Goal: Transaction & Acquisition: Purchase product/service

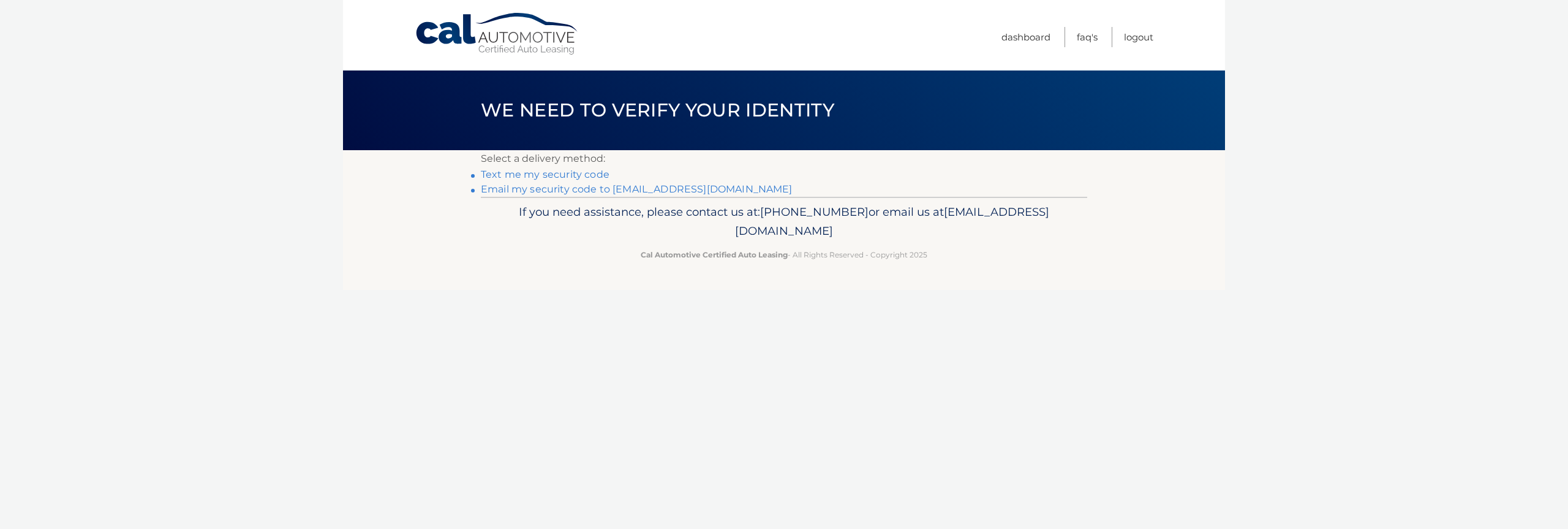
click at [583, 187] on link "Email my security code to [EMAIL_ADDRESS][DOMAIN_NAME]" at bounding box center [637, 189] width 312 height 12
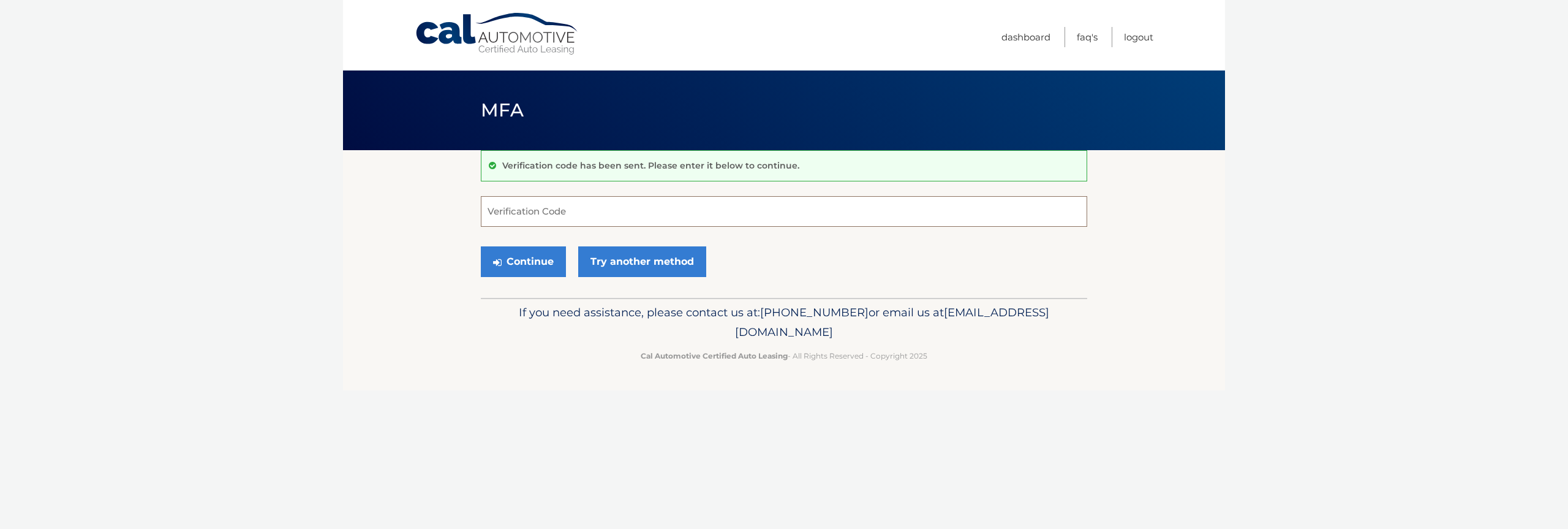
click at [520, 207] on input "Verification Code" at bounding box center [784, 211] width 606 height 31
paste input "682937"
type input "682937"
click at [481, 246] on button "Continue" at bounding box center [523, 261] width 85 height 31
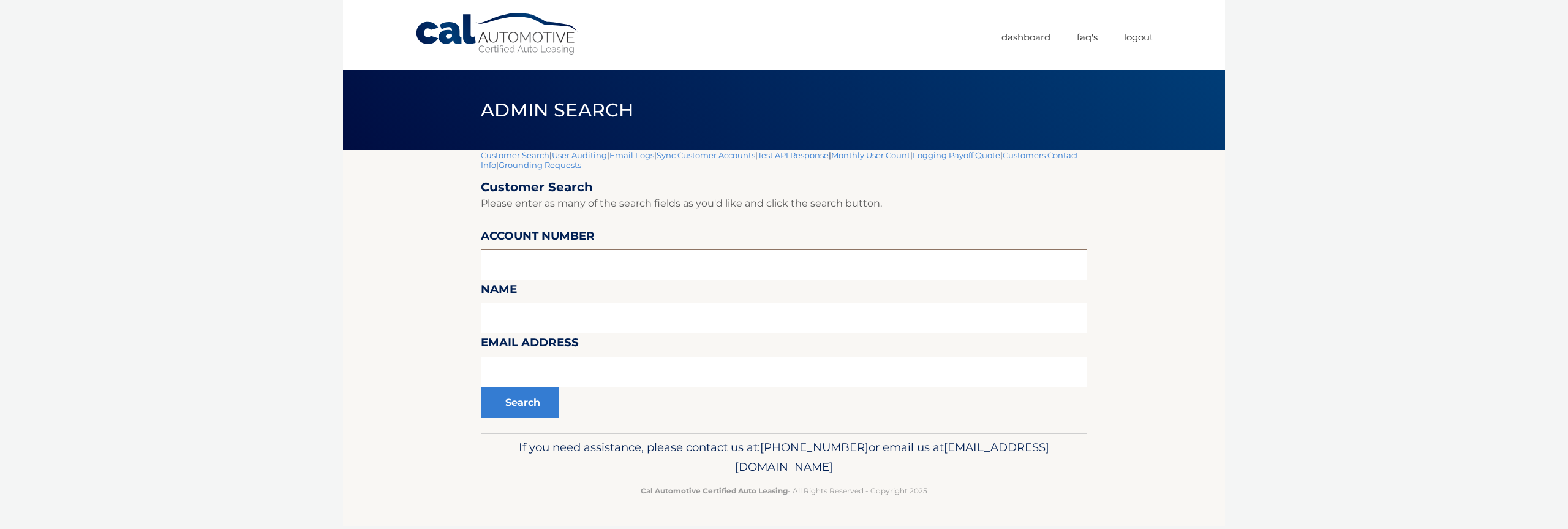
click at [532, 268] on input "text" at bounding box center [784, 264] width 606 height 31
paste input "44455540996"
type input "44455540996"
click at [481, 387] on button "Search" at bounding box center [520, 402] width 78 height 31
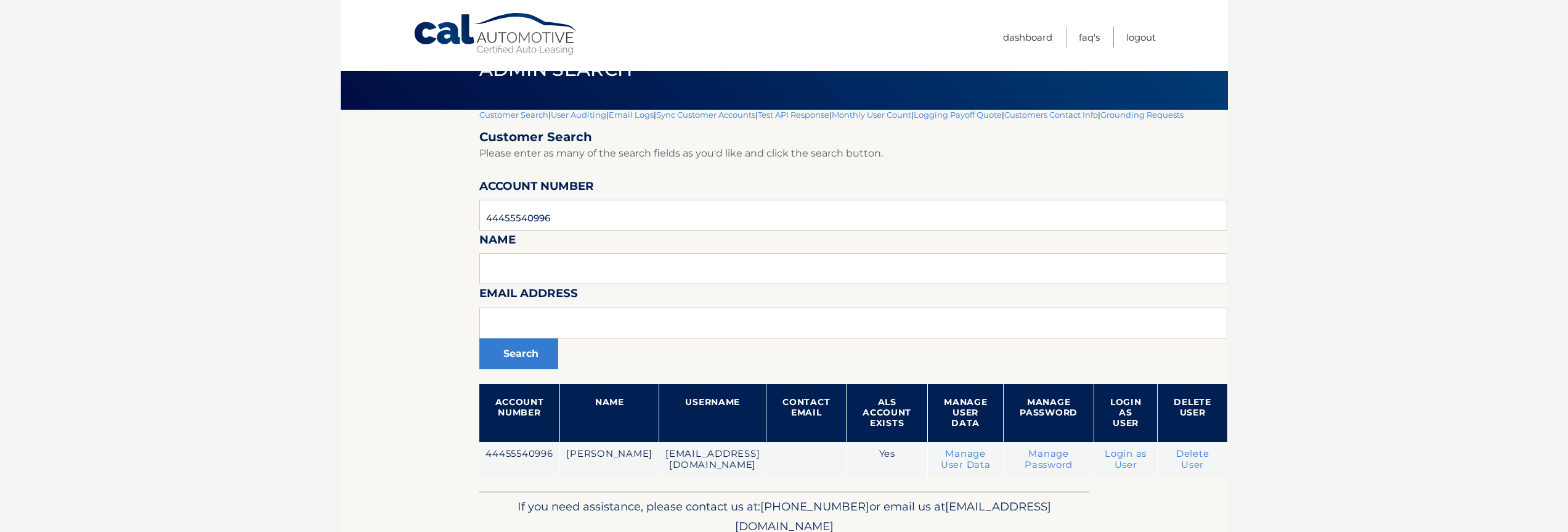
scroll to position [104, 0]
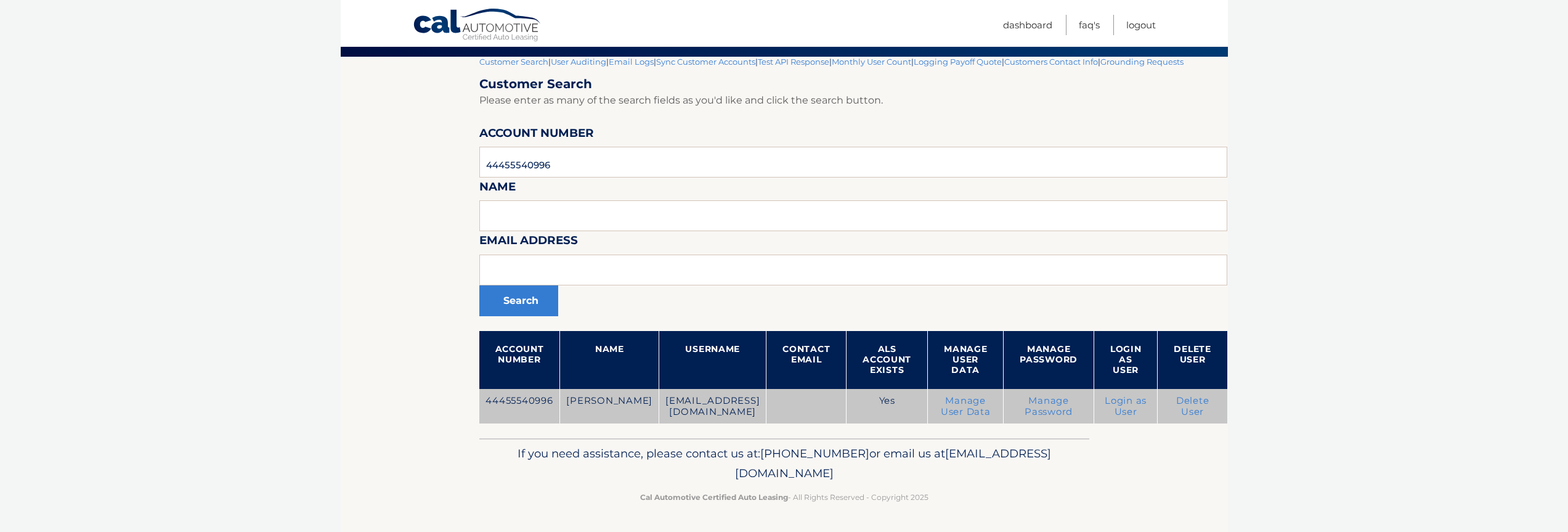
click at [1103, 403] on td "Login as User" at bounding box center [1126, 406] width 64 height 35
click at [1097, 403] on td "Login as User" at bounding box center [1126, 406] width 64 height 35
click at [1105, 403] on link "Login as User" at bounding box center [1126, 406] width 42 height 22
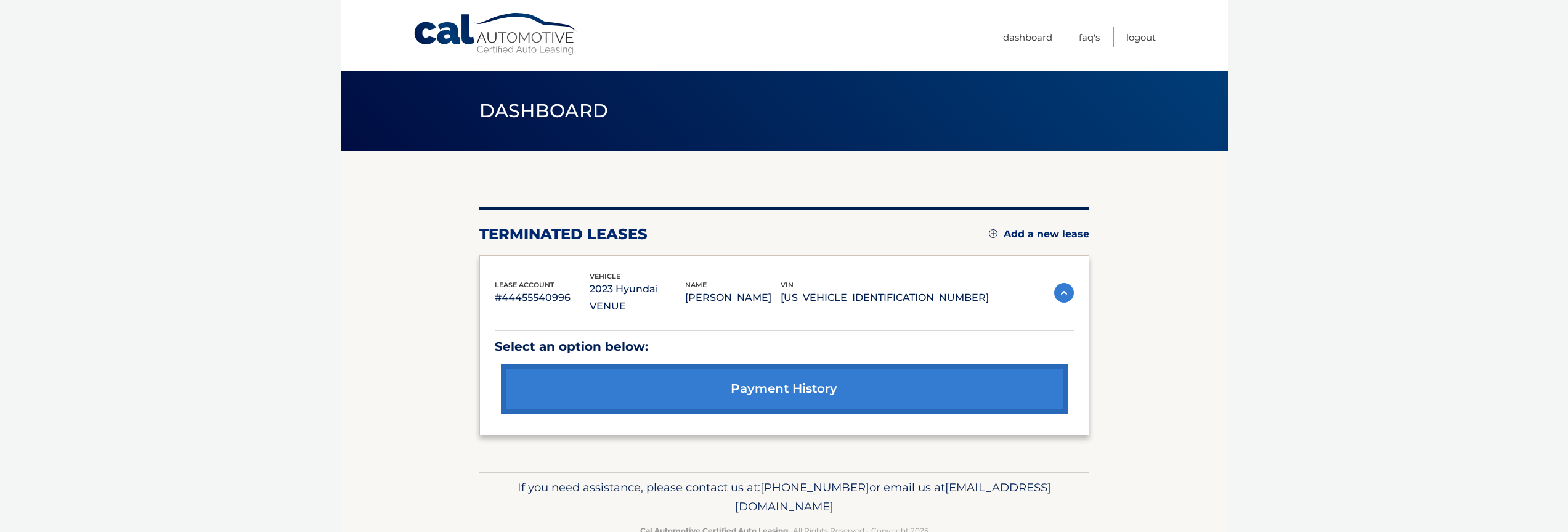
click at [683, 336] on p "Select an option below:" at bounding box center [784, 347] width 579 height 22
click at [735, 379] on link "payment history" at bounding box center [784, 388] width 567 height 50
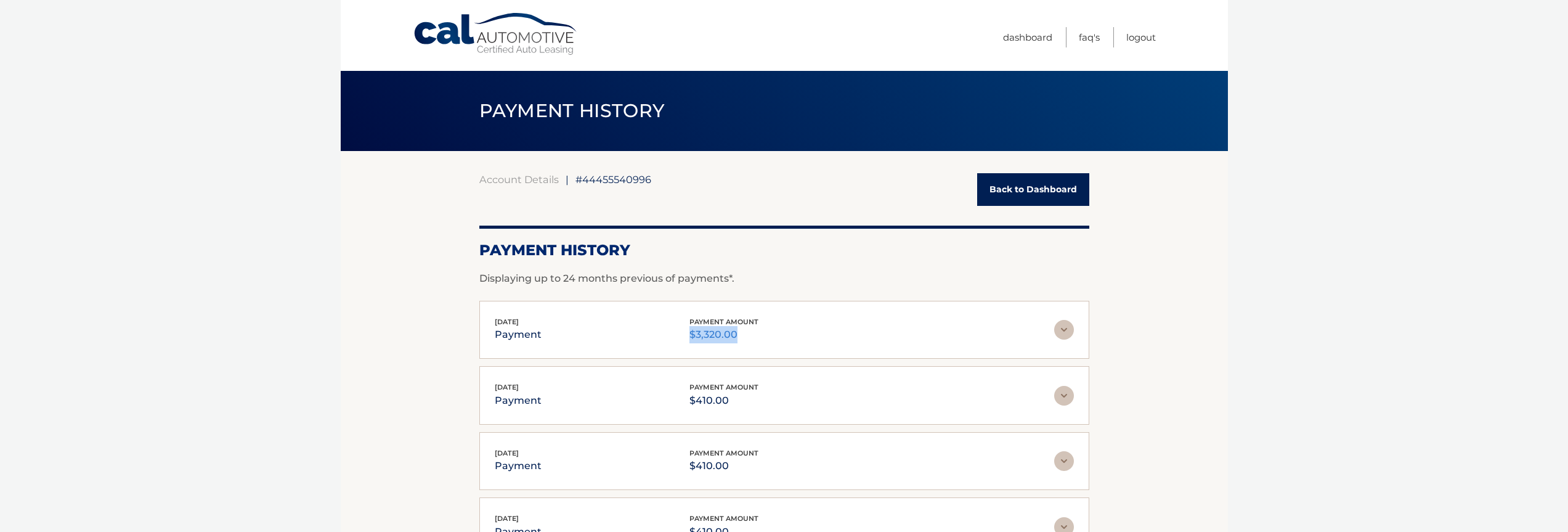
drag, startPoint x: 740, startPoint y: 334, endPoint x: 651, endPoint y: 331, distance: 89.1
click at [651, 331] on div "Sep 16, 2025 payment payment amount $3,320.00" at bounding box center [774, 329] width 559 height 27
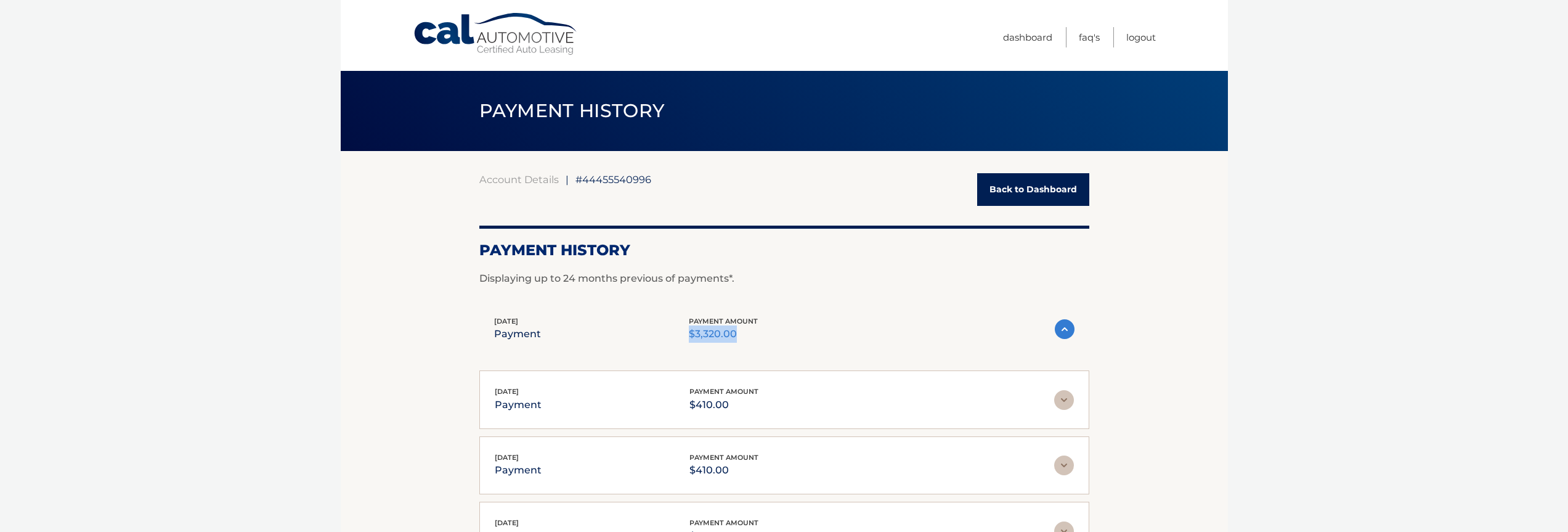
click at [651, 331] on div "Sep 16, 2025 payment payment amount $3,320.00" at bounding box center [774, 329] width 561 height 27
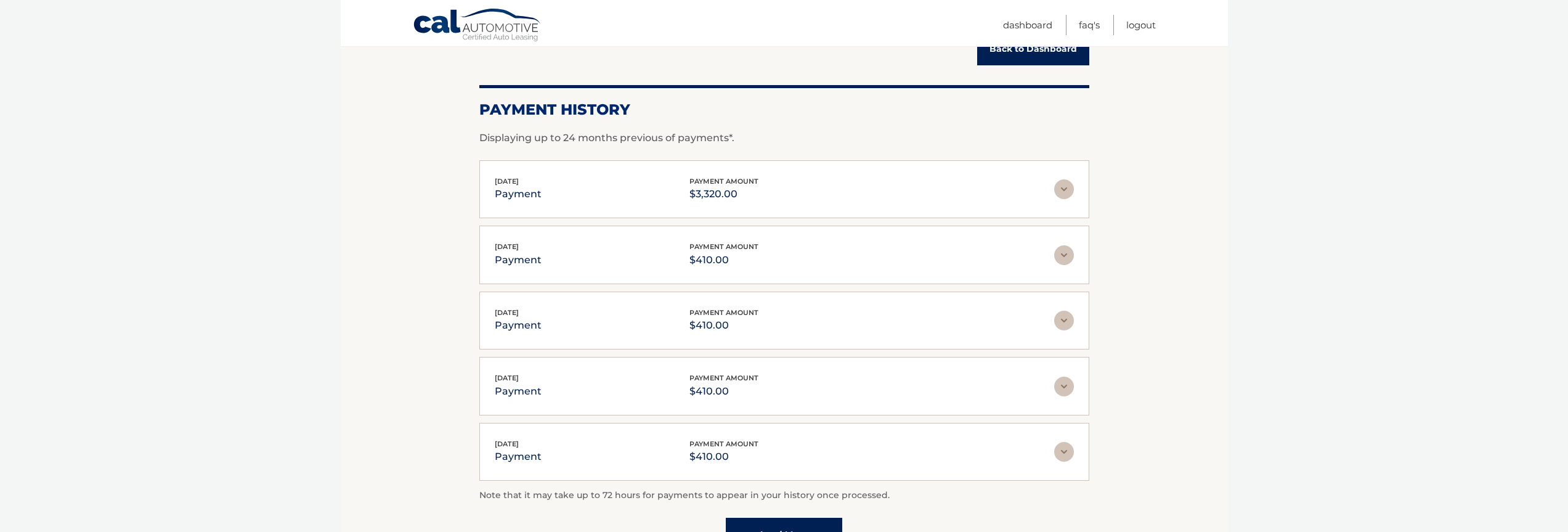
scroll to position [56, 0]
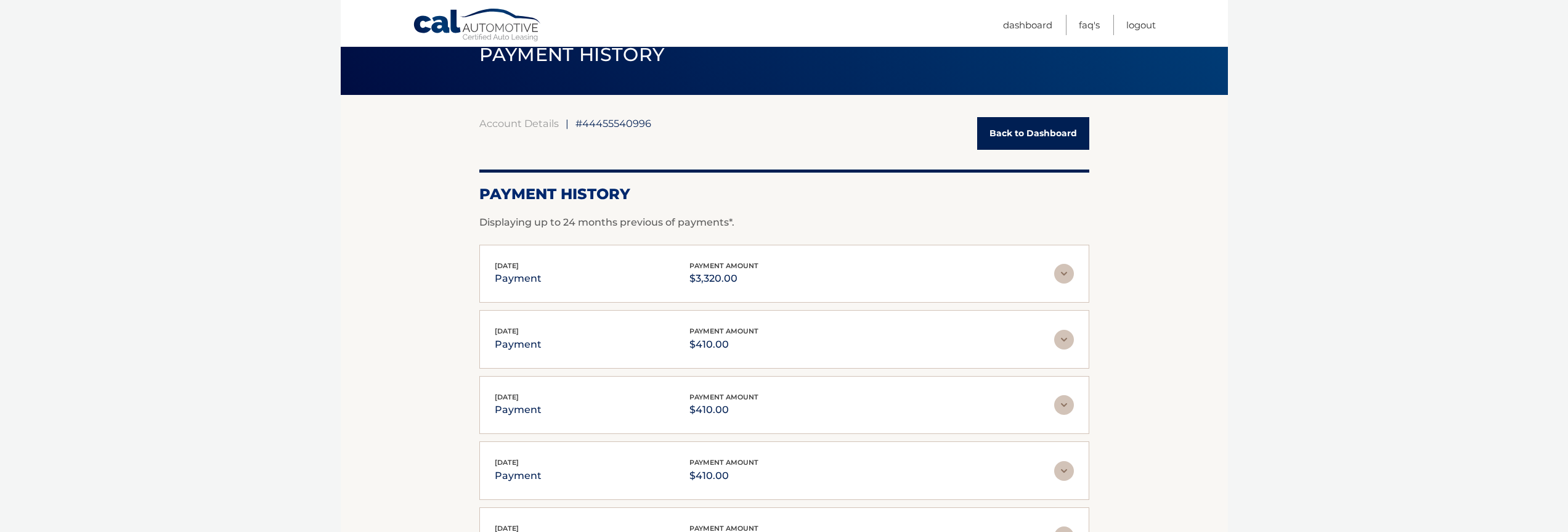
drag, startPoint x: 504, startPoint y: 233, endPoint x: 793, endPoint y: 207, distance: 290.2
click at [719, 215] on div "Account Details | #44455540996 Back to Dashboard Payment History Displaying up …" at bounding box center [784, 376] width 610 height 518
click at [800, 204] on div "Payment History Displaying up to 24 months previous of payments*." at bounding box center [784, 199] width 610 height 61
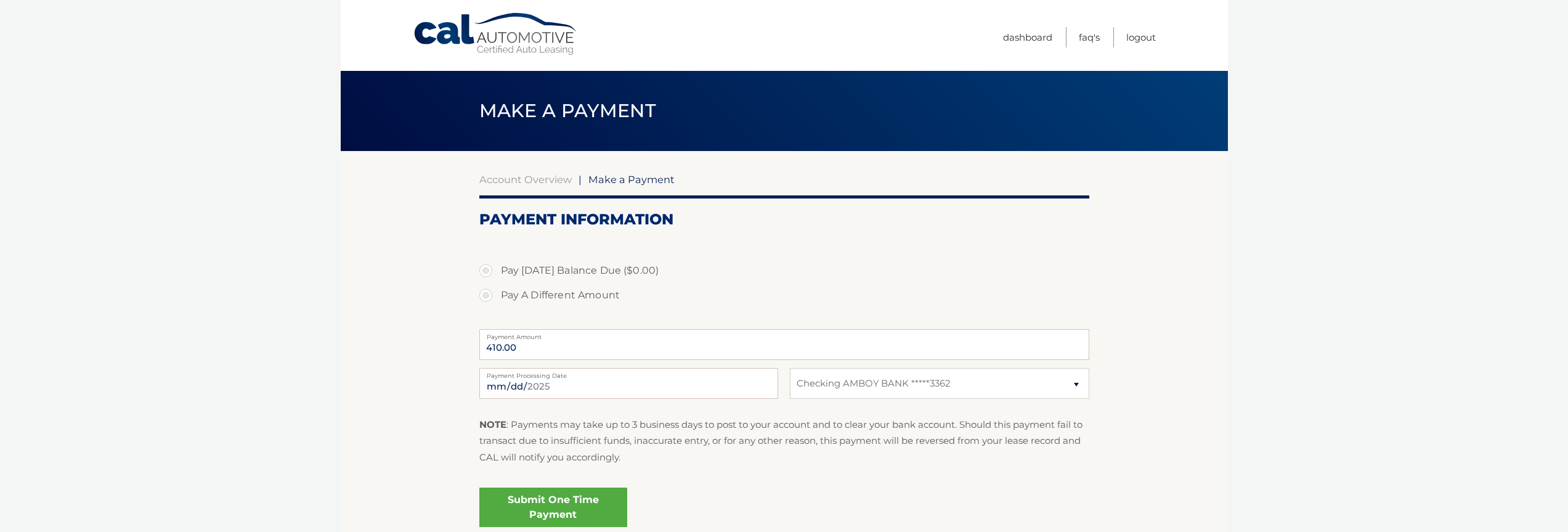
select select "Y2M3NzcxM2UtNGFmMC00MDkyLWJlNDUtZTJmZTkzMGUzZjQ2"
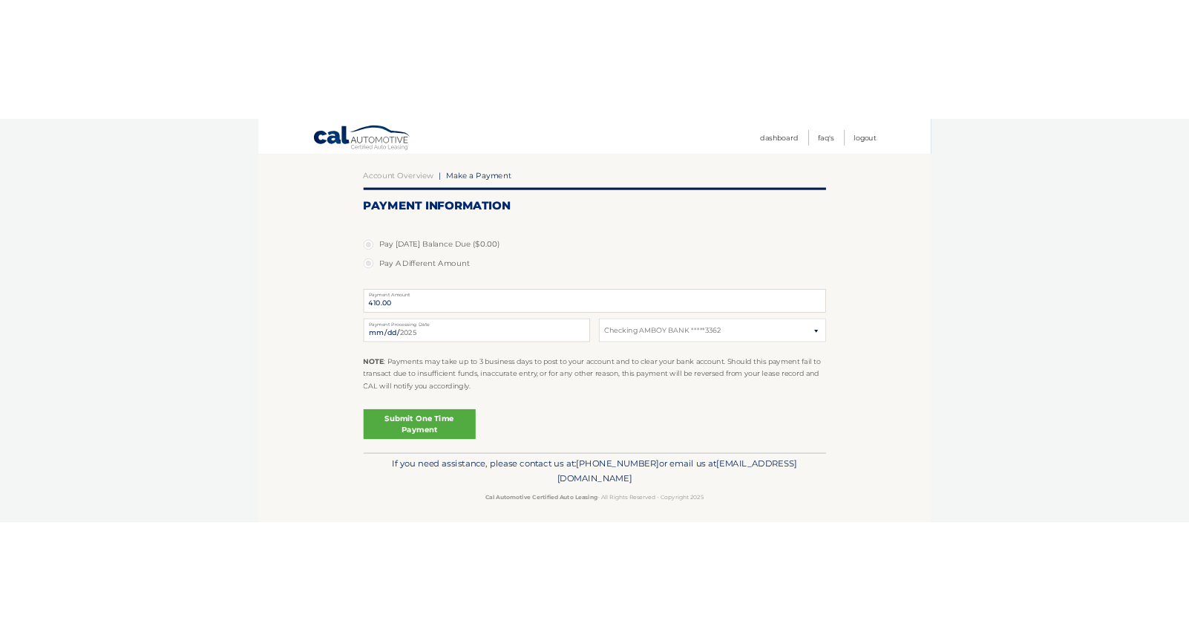
scroll to position [128, 0]
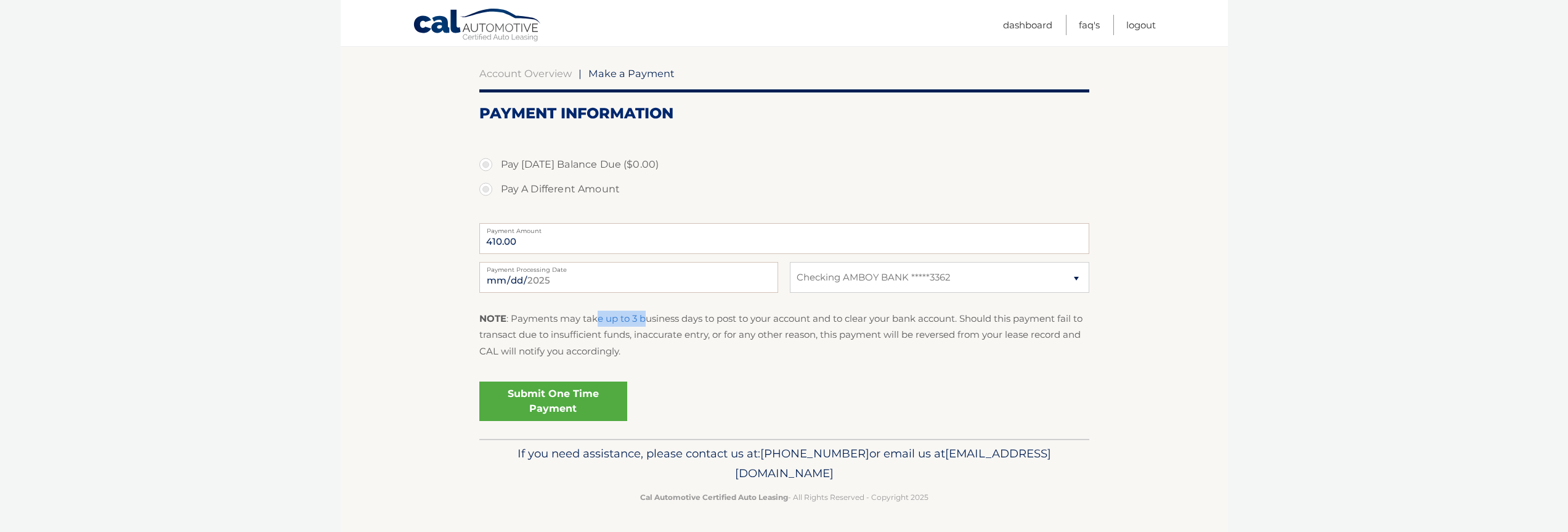
drag, startPoint x: 598, startPoint y: 323, endPoint x: 660, endPoint y: 322, distance: 62.0
click at [660, 322] on p "NOTE : Payments may take up to 3 business days to post to your account and to c…" at bounding box center [784, 334] width 610 height 49
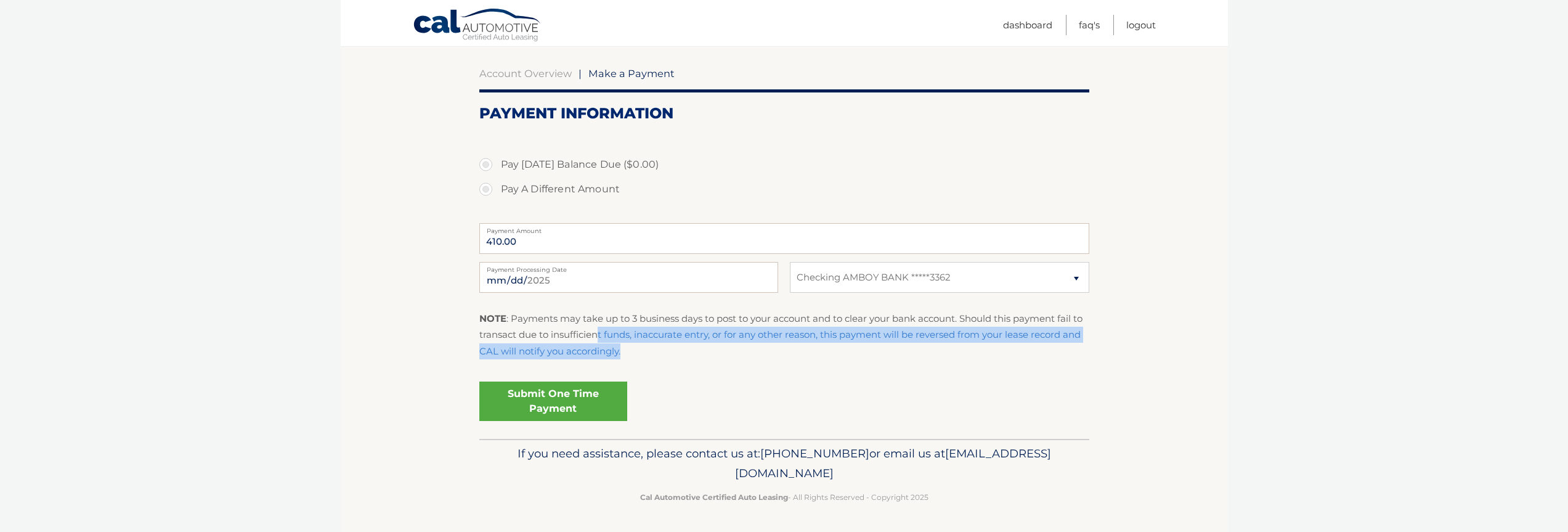
drag, startPoint x: 598, startPoint y: 329, endPoint x: 728, endPoint y: 348, distance: 131.4
click at [728, 348] on p "NOTE : Payments may take up to 3 business days to post to your account and to c…" at bounding box center [784, 334] width 610 height 49
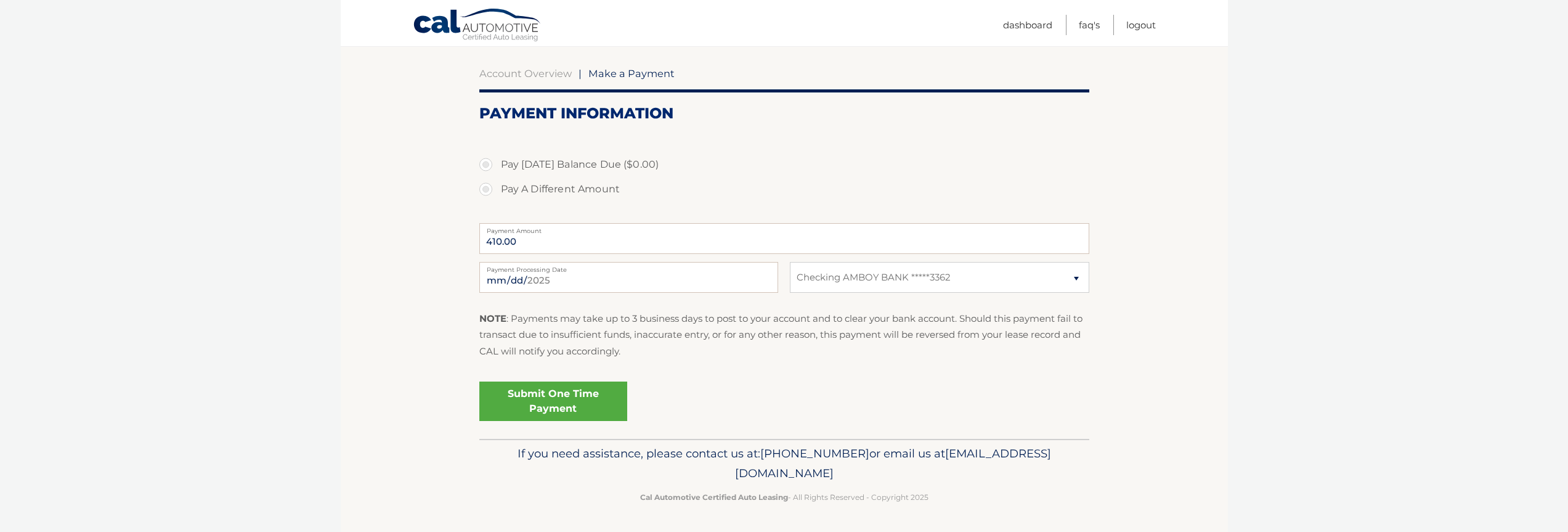
click at [640, 337] on p "NOTE : Payments may take up to 3 business days to post to your account and to c…" at bounding box center [784, 334] width 610 height 49
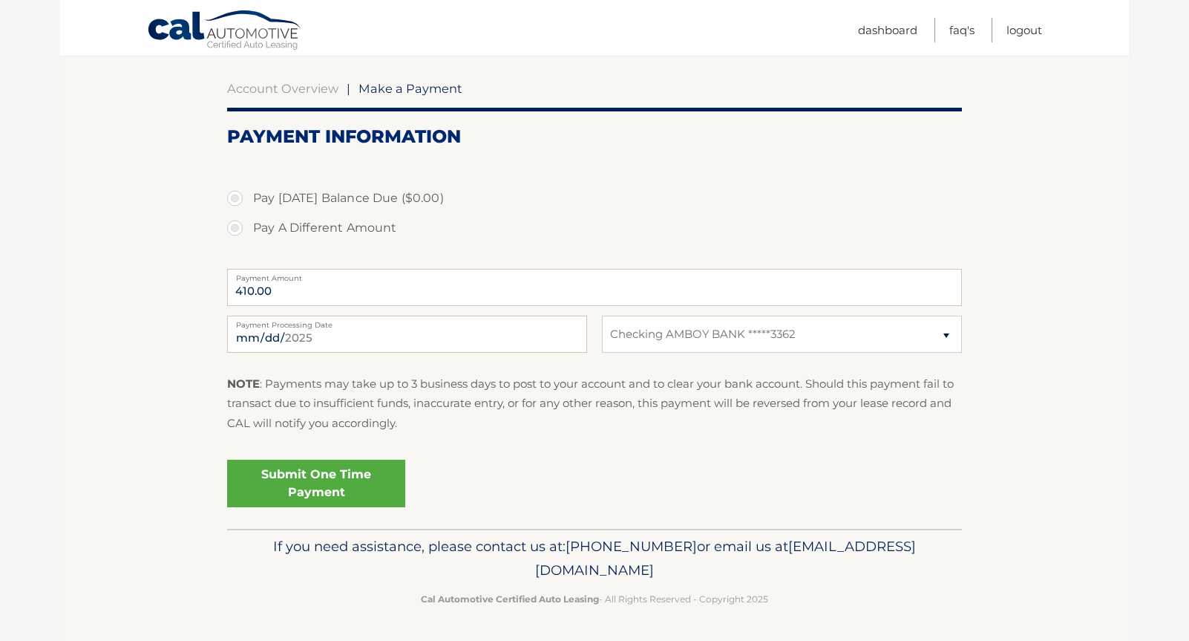
click at [1104, 399] on section "Account Overview | Make a Payment Payment Information Pay Today's Balance Due (…" at bounding box center [594, 291] width 1069 height 474
